Goal: Task Accomplishment & Management: Use online tool/utility

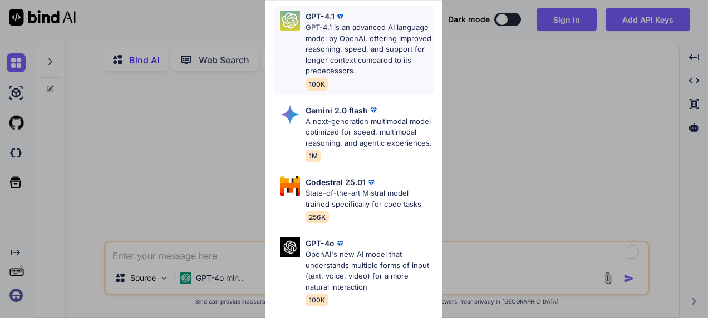
type textarea "x"
click at [370, 126] on p "A next-generation multimodal model optimized for speed, multimodal reasoning, a…" at bounding box center [370, 132] width 128 height 33
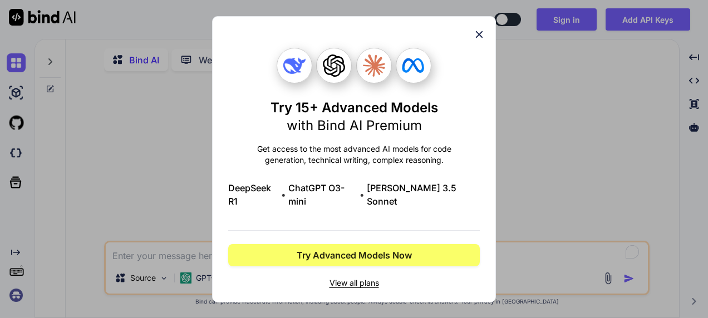
click at [372, 278] on span "View all plans" at bounding box center [354, 283] width 252 height 11
click at [478, 38] on icon at bounding box center [479, 34] width 7 height 7
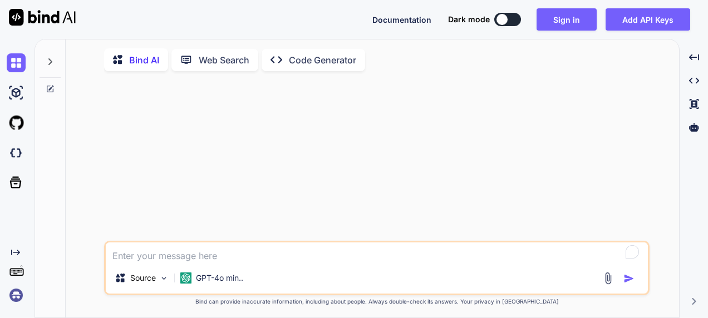
click at [237, 263] on textarea "To enrich screen reader interactions, please activate Accessibility in Grammarl…" at bounding box center [377, 253] width 542 height 20
type textarea "tere"
click at [620, 283] on div at bounding box center [620, 278] width 37 height 13
click at [631, 282] on img "button" at bounding box center [628, 278] width 11 height 11
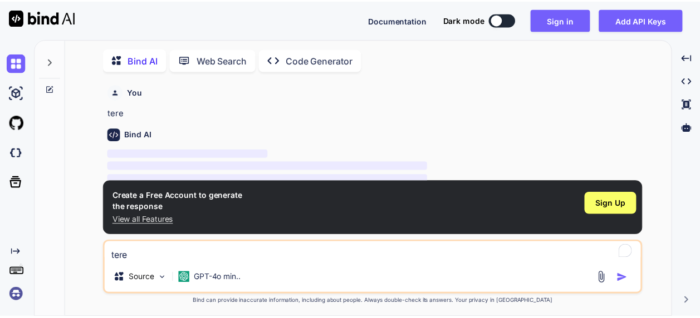
scroll to position [4, 0]
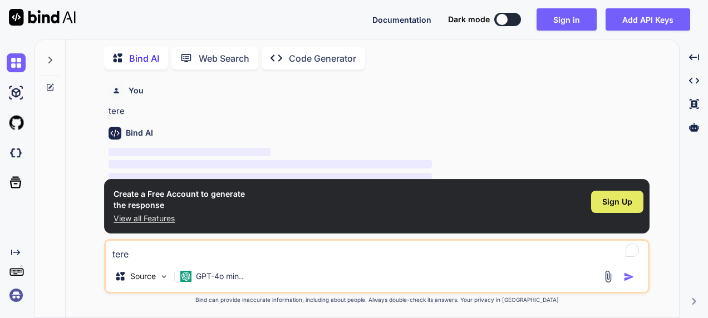
click at [605, 206] on span "Sign Up" at bounding box center [617, 201] width 30 height 11
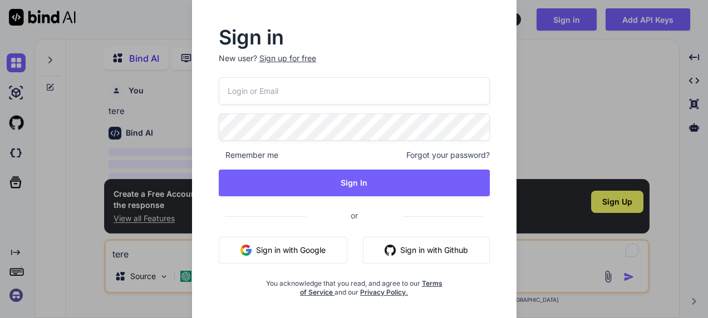
click at [307, 249] on button "Sign in with Google" at bounding box center [283, 250] width 129 height 27
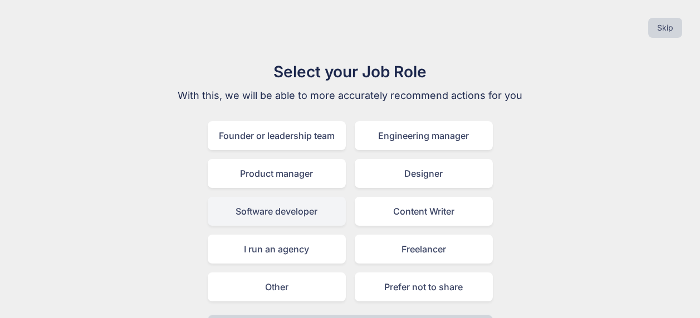
click at [279, 212] on div "Software developer" at bounding box center [277, 211] width 138 height 29
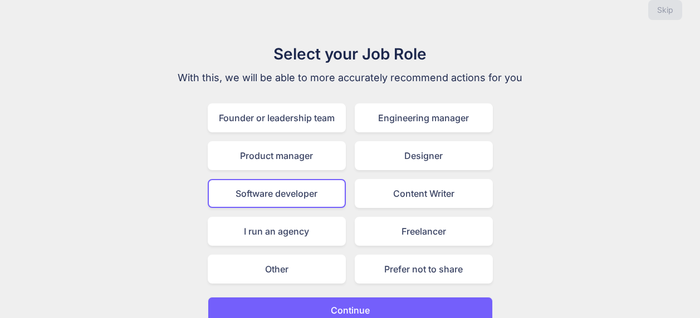
scroll to position [32, 0]
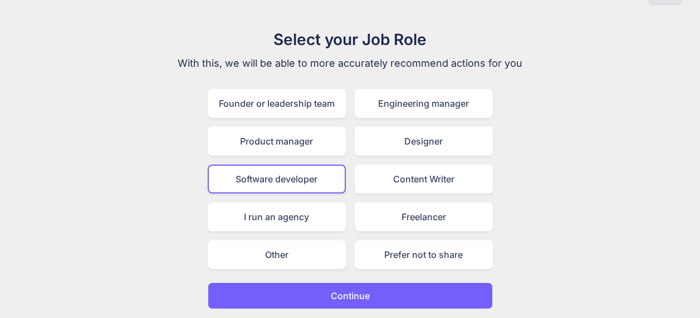
click at [402, 296] on button "Continue" at bounding box center [350, 296] width 285 height 27
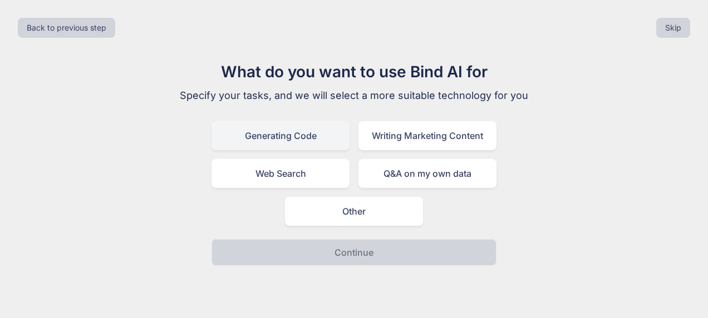
click at [295, 136] on div "Generating Code" at bounding box center [281, 135] width 138 height 29
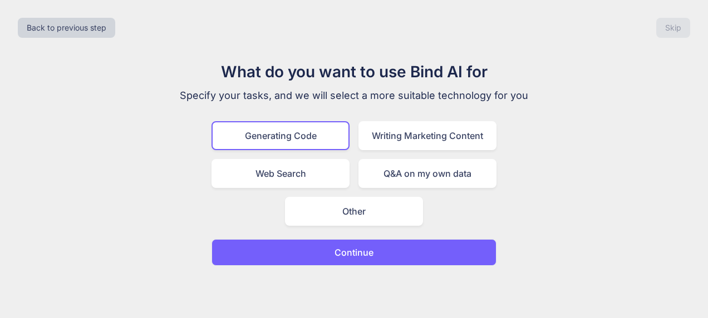
click at [381, 249] on button "Continue" at bounding box center [354, 252] width 285 height 27
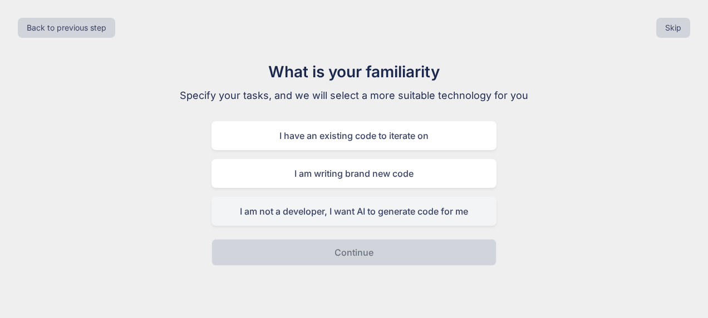
click at [400, 212] on div "I am not a developer, I want AI to generate code for me" at bounding box center [354, 211] width 285 height 29
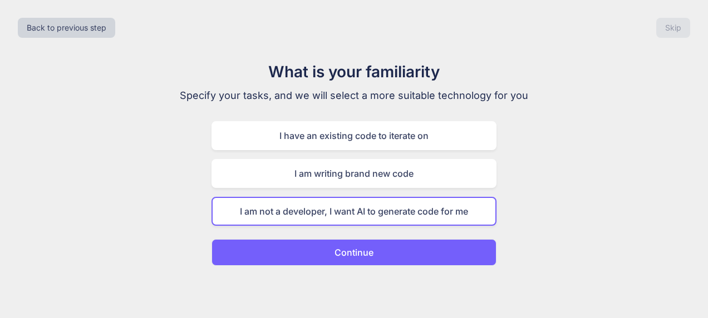
click at [365, 260] on button "Continue" at bounding box center [354, 252] width 285 height 27
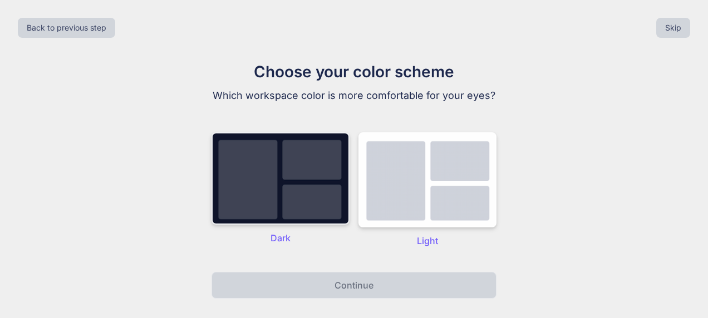
click at [299, 188] on img at bounding box center [281, 178] width 138 height 92
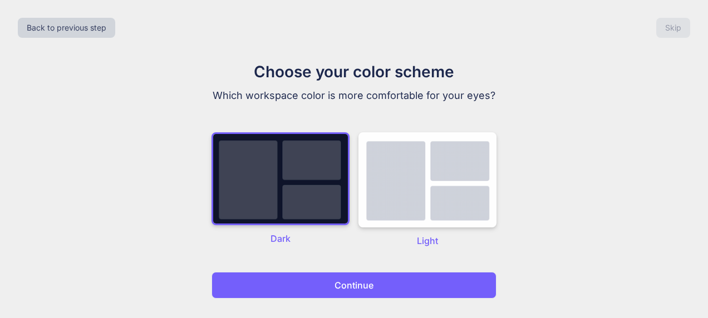
click at [387, 299] on div "Back to previous step Skip Choose your color scheme Which workspace color is mo…" at bounding box center [354, 159] width 708 height 318
click at [389, 291] on button "Continue" at bounding box center [354, 285] width 285 height 27
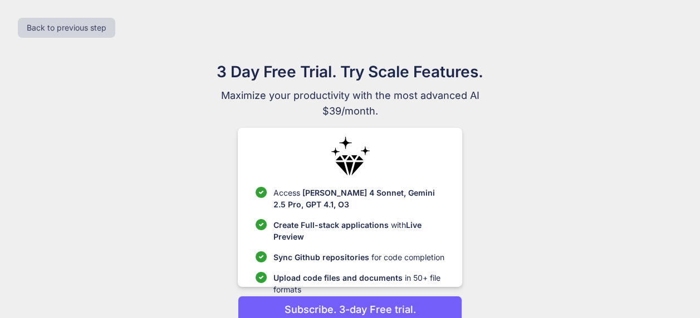
scroll to position [51, 0]
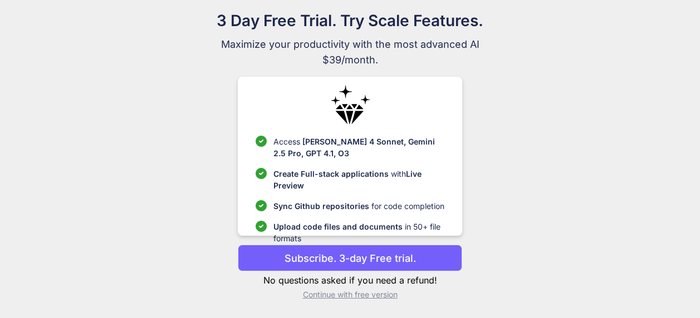
click at [366, 292] on p "Continue with free version" at bounding box center [350, 294] width 224 height 11
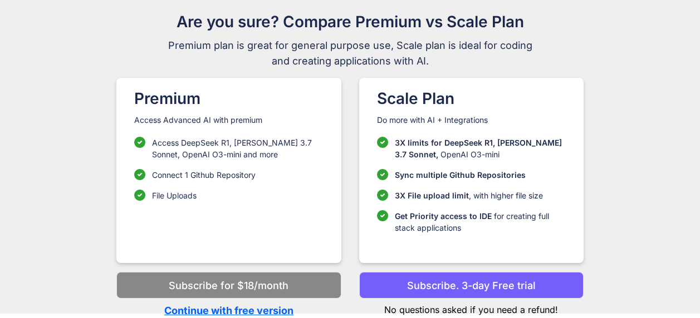
click at [249, 308] on p "Continue with free version" at bounding box center [228, 310] width 224 height 15
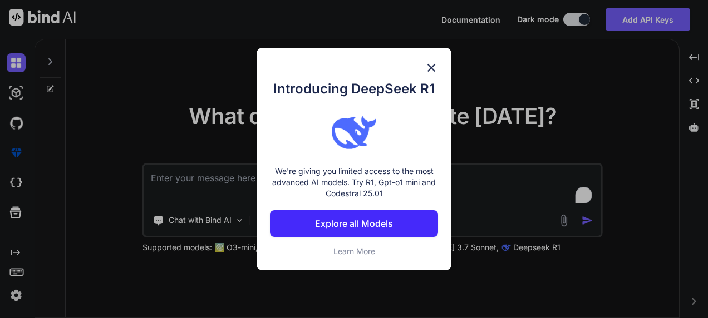
click at [434, 69] on img at bounding box center [431, 67] width 13 height 13
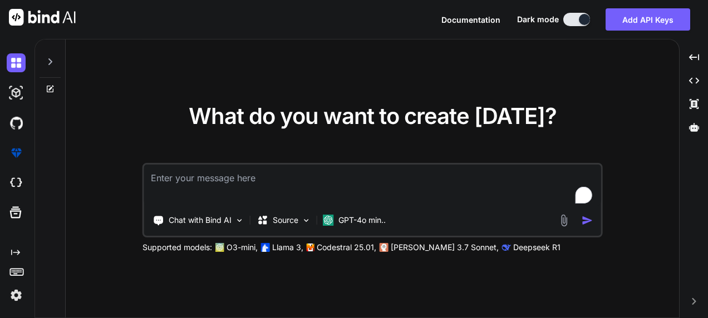
click at [239, 184] on textarea "To enrich screen reader interactions, please activate Accessibility in Grammarl…" at bounding box center [372, 185] width 457 height 41
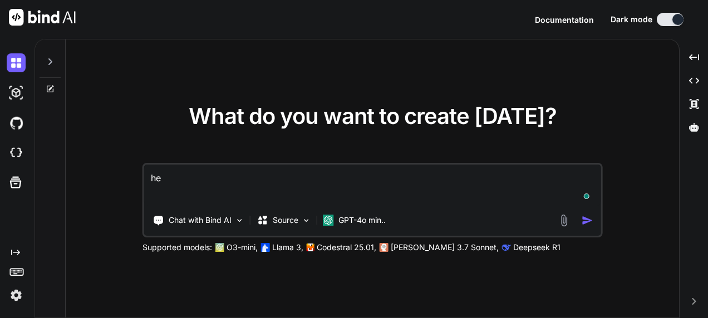
type textarea "hei"
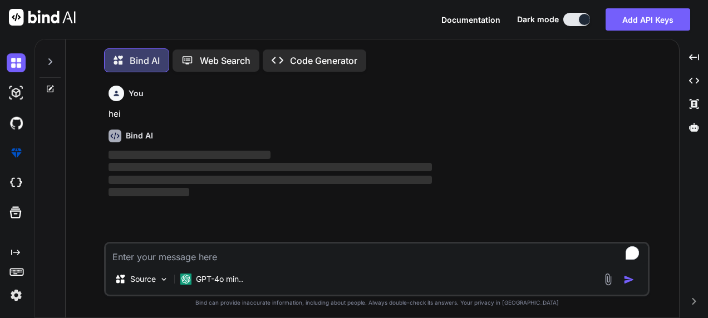
scroll to position [6, 0]
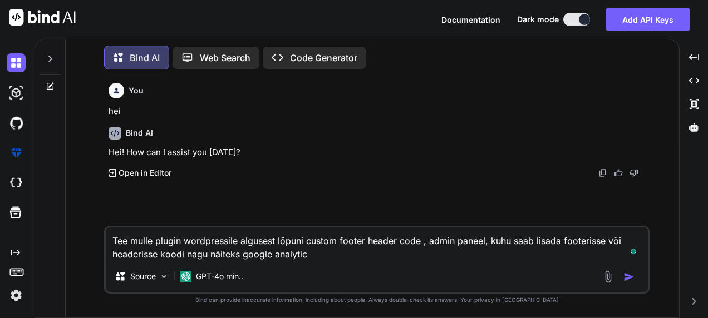
type textarea "Tee mulle plugin wordpressile algusest lõpuni custom footer header code , admin…"
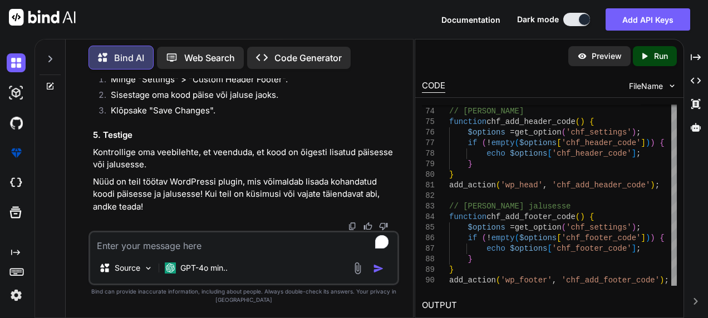
scroll to position [1498, 0]
click at [246, 248] on textarea "To enrich screen reader interactions, please activate Accessibility in Grammarl…" at bounding box center [243, 243] width 307 height 20
type textarea "kas see läheks dev teamist [PERSON_NAME]? peaks ehk turvalisemaks tegema?"
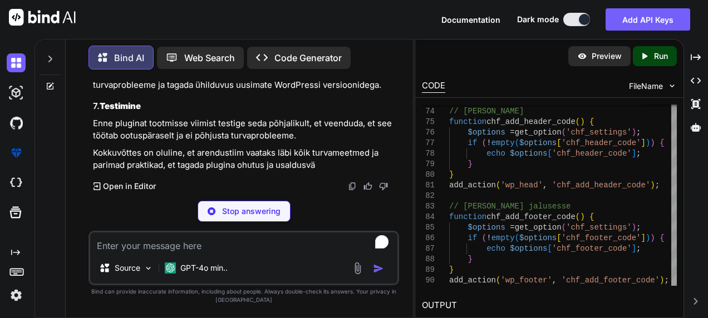
scroll to position [2047, 0]
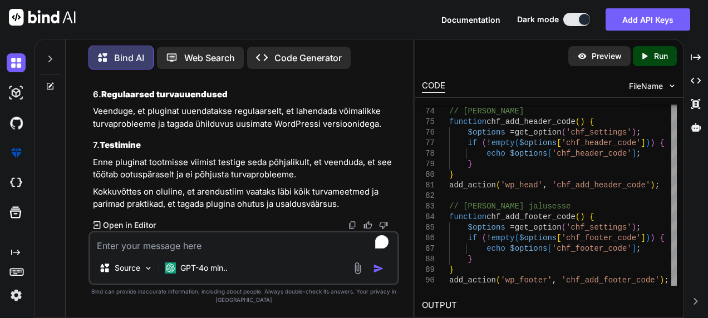
click at [286, 247] on textarea "To enrich screen reader interactions, please activate Accessibility in Grammarl…" at bounding box center [243, 243] width 307 height 20
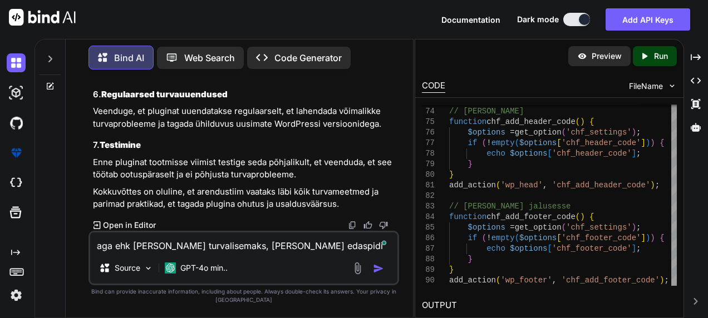
type textarea "aga ehk [PERSON_NAME] turvalisemaks, [PERSON_NAME] edaspidi koostööd"
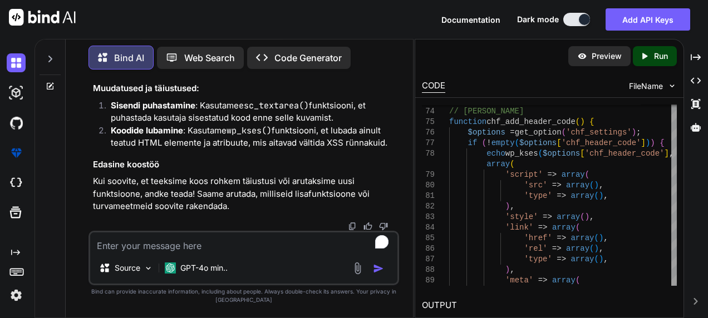
scroll to position [3736, 0]
click at [664, 54] on p "Run" at bounding box center [661, 56] width 14 height 11
click at [647, 55] on icon "Created with Pixso." at bounding box center [645, 56] width 10 height 10
click at [584, 17] on div at bounding box center [584, 19] width 11 height 11
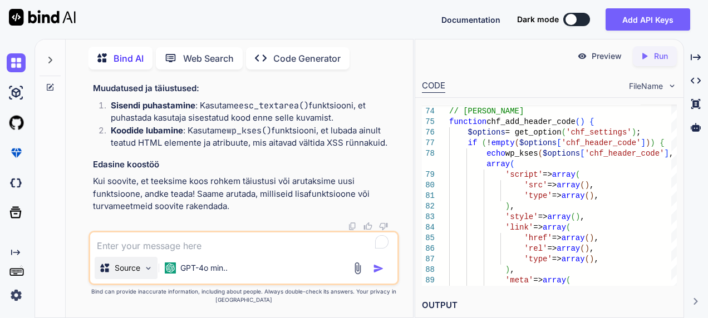
click at [147, 272] on img at bounding box center [148, 268] width 9 height 9
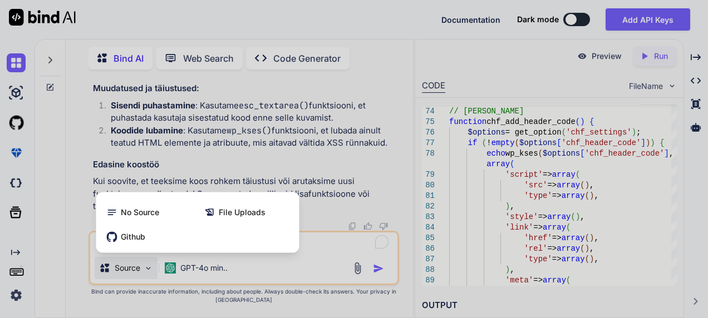
click at [325, 106] on div at bounding box center [354, 159] width 708 height 318
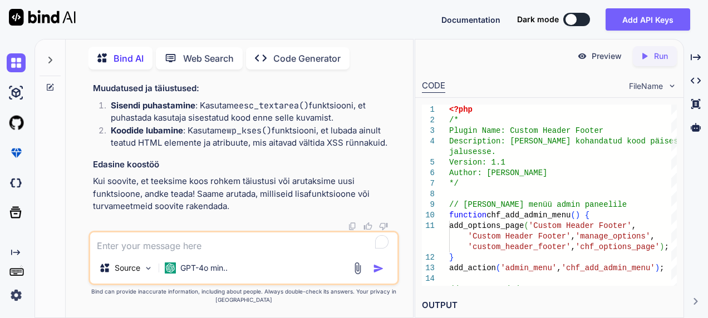
scroll to position [2233, 0]
click at [251, 249] on textarea "To enrich screen reader interactions, please activate Accessibility in Grammarl…" at bounding box center [243, 243] width 307 height 20
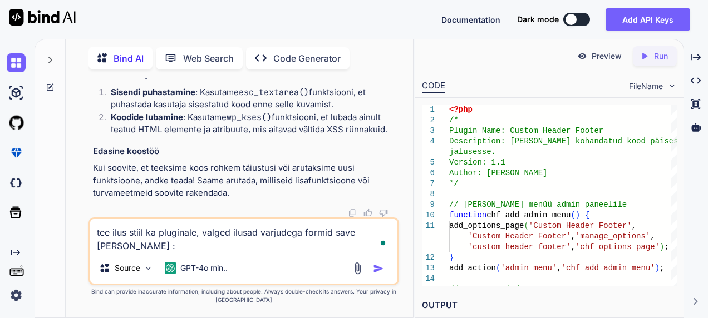
type textarea "tee ilus stiil ka pluginale, valged ilusad varjudega formid save [PERSON_NAME] …"
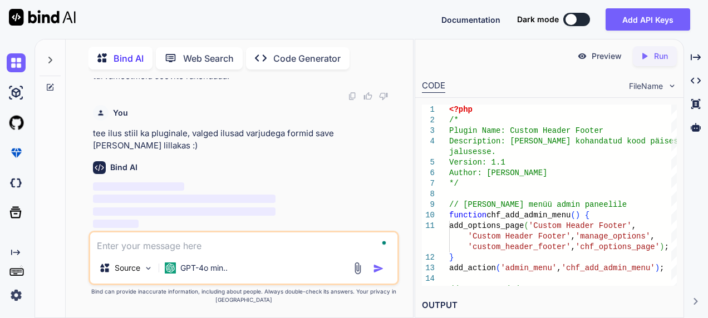
scroll to position [3854, 0]
click at [225, 245] on textarea "To enrich screen reader interactions, please activate Accessibility in Grammarl…" at bounding box center [243, 243] width 307 height 20
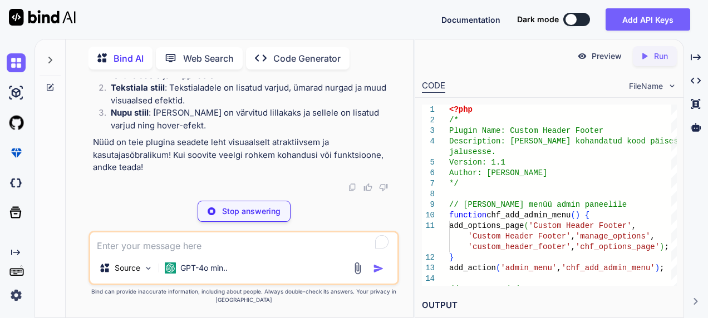
scroll to position [5774, 0]
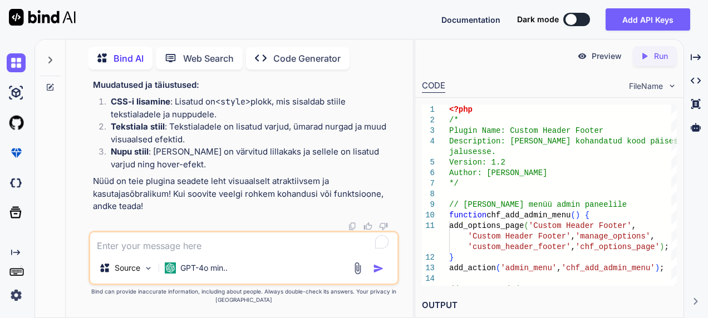
click at [271, 240] on textarea "To enrich screen reader interactions, please activate Accessibility in Grammarl…" at bounding box center [243, 243] width 307 height 20
type textarea "sa blogivendasid ka tead? :D"
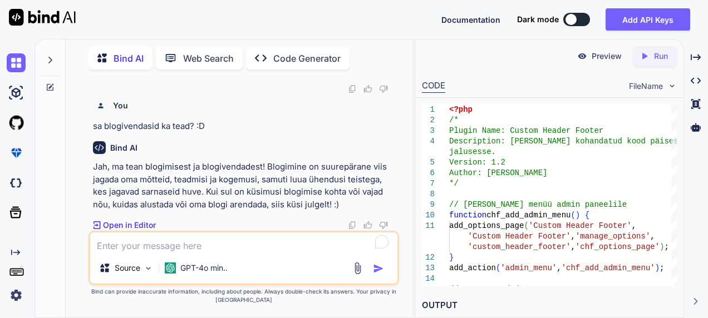
scroll to position [5911, 0]
click at [325, 245] on textarea "To enrich screen reader interactions, please activate Accessibility in Grammarl…" at bounding box center [243, 243] width 307 height 20
type textarea "[DOMAIN_NAME]"
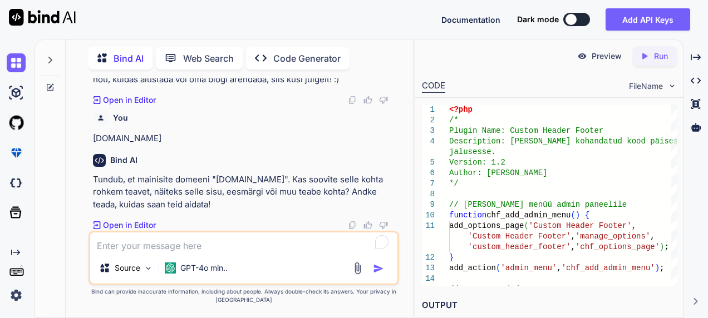
scroll to position [3921, 0]
click at [264, 247] on textarea "To enrich screen reader interactions, please activate Accessibility in Grammarl…" at bounding box center [243, 243] width 307 height 20
type textarea "see minuoma mõtlesid mäletad, sa vist teine AI :D"
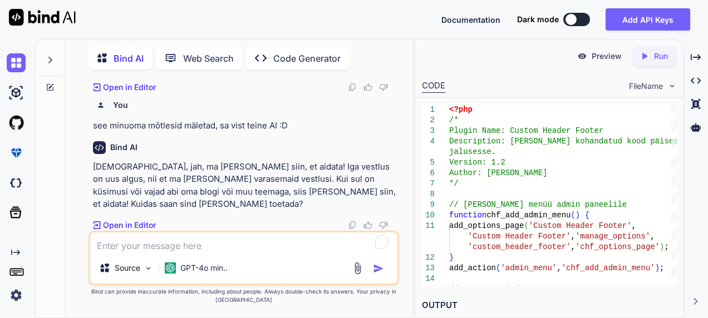
scroll to position [5772, 0]
click at [247, 245] on textarea "To enrich screen reader interactions, please activate Accessibility in Grammarl…" at bounding box center [243, 243] width 307 height 20
type textarea "stiil ei muutunud"
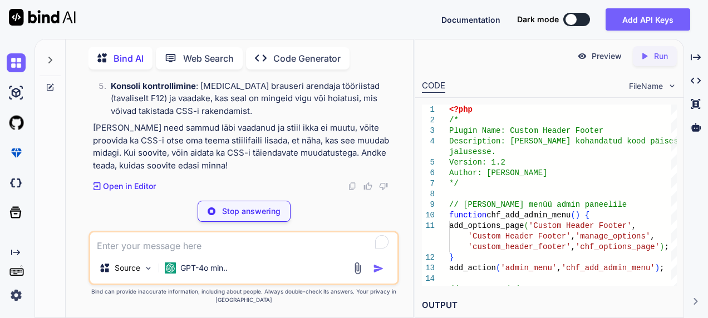
scroll to position [6532, 0]
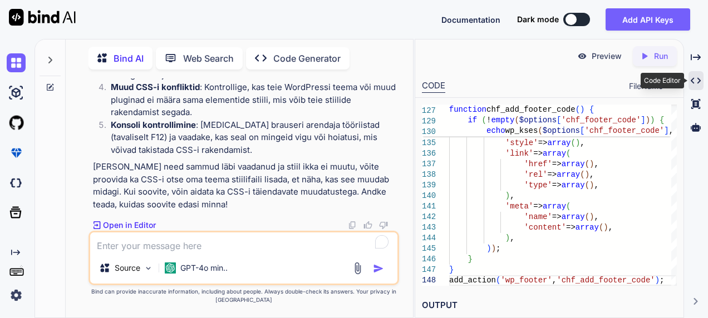
click at [697, 77] on icon "Created with Pixso." at bounding box center [696, 81] width 10 height 10
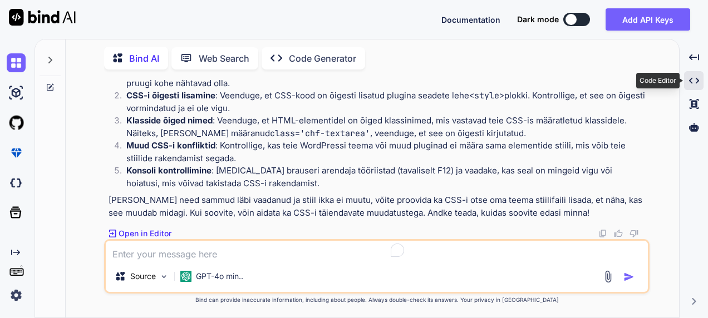
scroll to position [6097, 0]
click at [697, 77] on icon "Created with Pixso." at bounding box center [694, 81] width 10 height 10
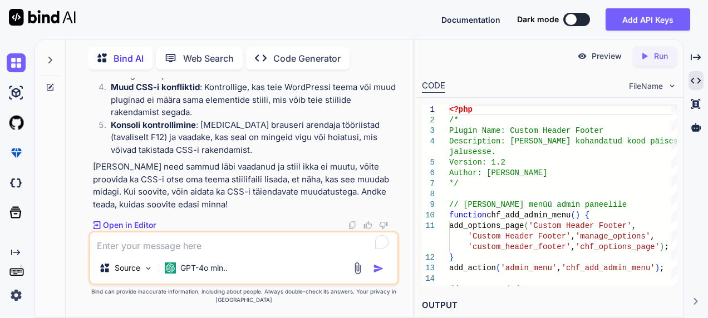
click at [650, 92] on div "CODE FileName" at bounding box center [549, 85] width 268 height 24
click at [665, 89] on div "FileName" at bounding box center [653, 86] width 48 height 11
click at [672, 87] on img at bounding box center [671, 85] width 9 height 9
click at [673, 81] on div "FileName" at bounding box center [653, 86] width 48 height 11
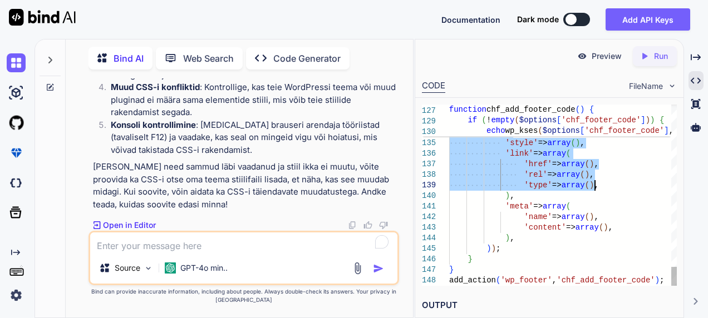
drag, startPoint x: 450, startPoint y: 106, endPoint x: 630, endPoint y: 189, distance: 197.8
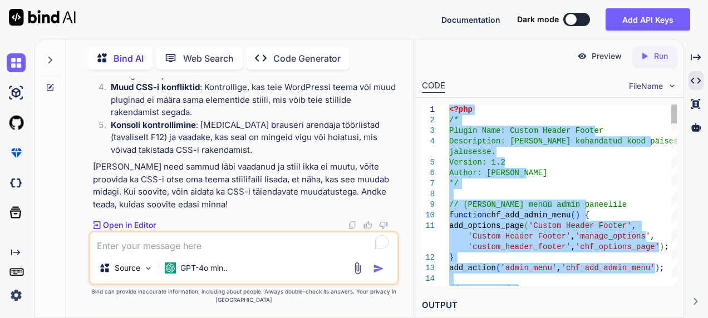
drag, startPoint x: 657, startPoint y: 281, endPoint x: 406, endPoint y: 27, distance: 356.6
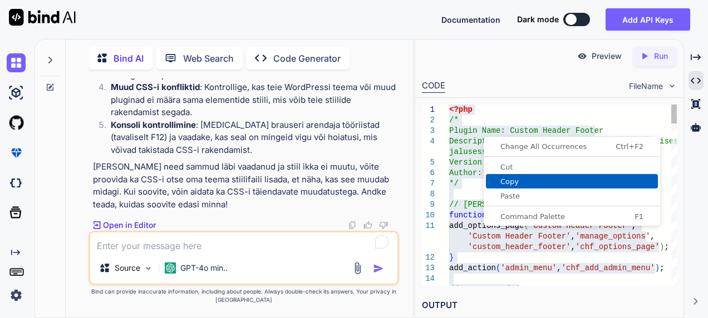
click at [522, 179] on span "Copy" at bounding box center [572, 181] width 172 height 7
